Goal: Find specific page/section: Find specific page/section

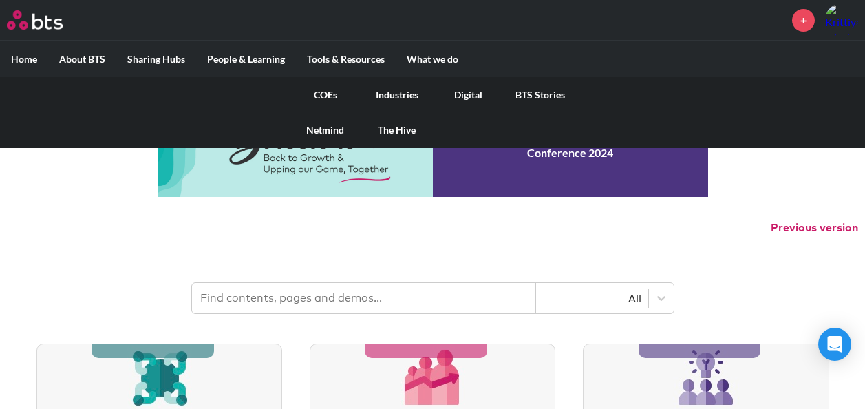
click at [326, 96] on link "COEs" at bounding box center [326, 95] width 72 height 36
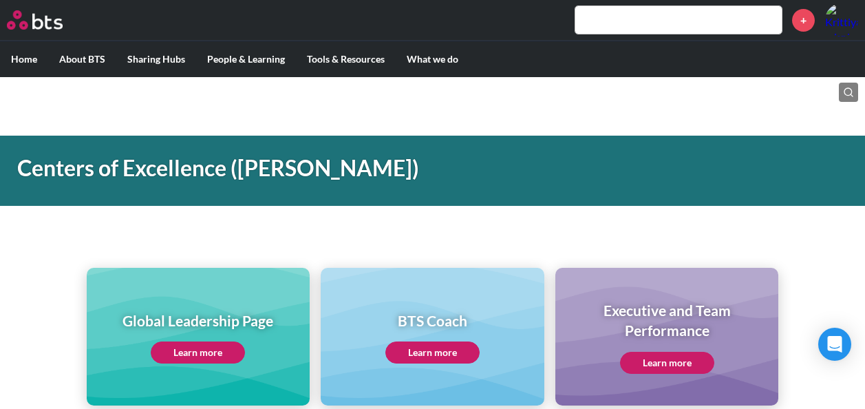
click at [33, 63] on label "Home" at bounding box center [24, 59] width 48 height 36
click at [0, 0] on input "Home" at bounding box center [0, 0] width 0 height 0
